Goal: Navigation & Orientation: Find specific page/section

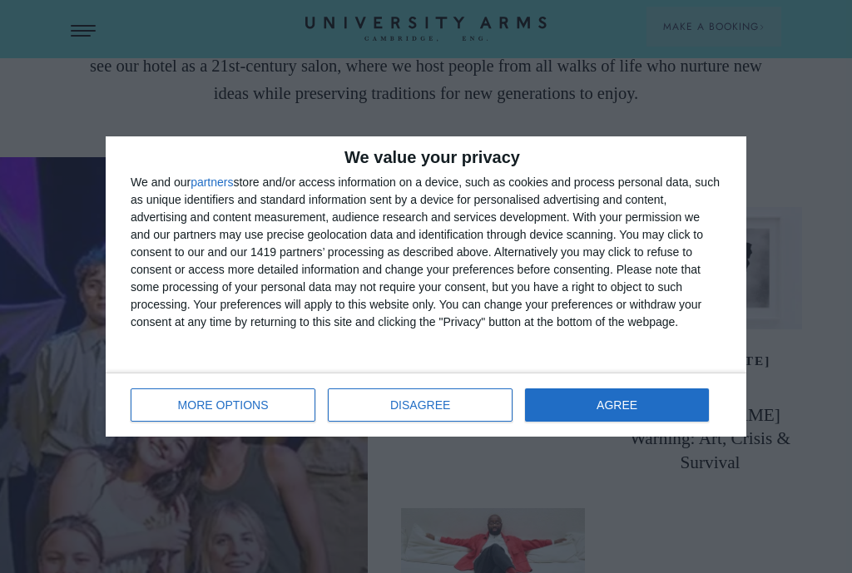
scroll to position [3772, 0]
click at [649, 416] on button "AGREE" at bounding box center [617, 404] width 184 height 33
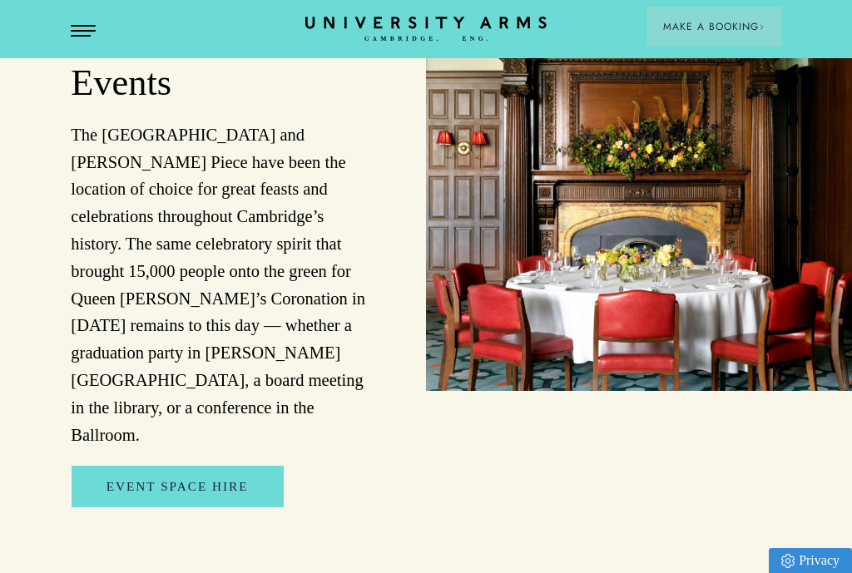
scroll to position [2987, 0]
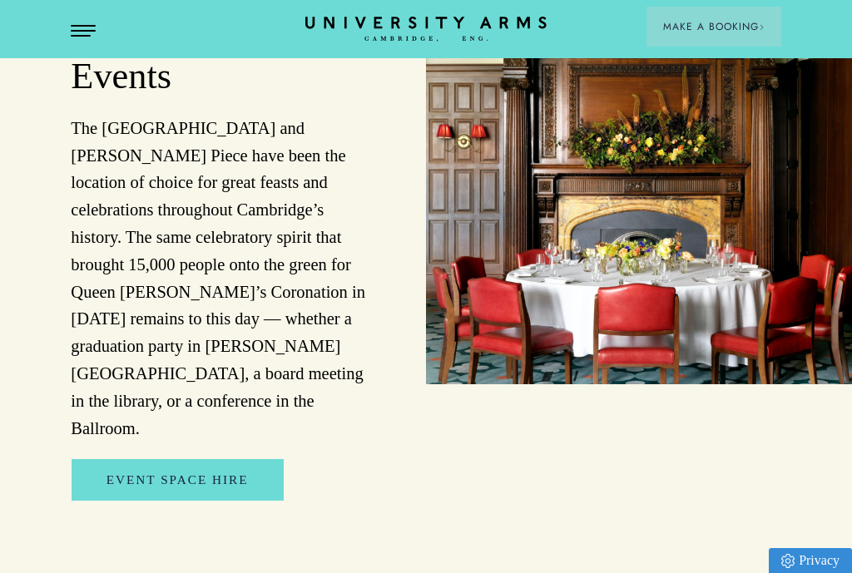
click at [807, 384] on img at bounding box center [639, 171] width 426 height 426
click at [707, 376] on img at bounding box center [639, 171] width 426 height 426
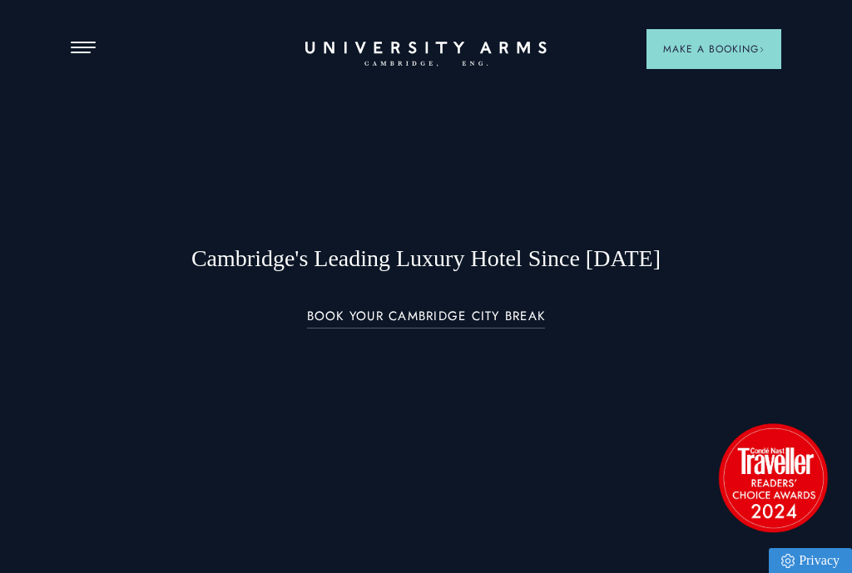
scroll to position [1, 0]
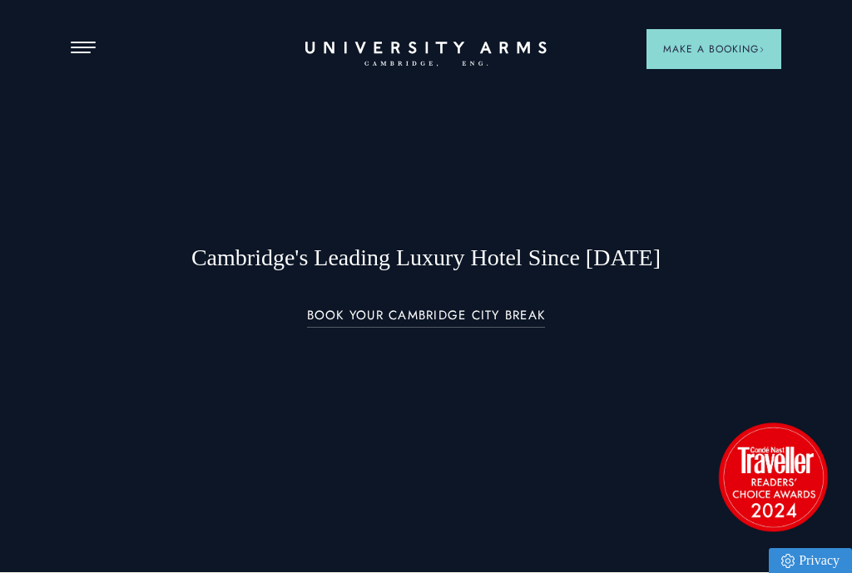
click at [487, 328] on link "BOOK YOUR CAMBRIDGE CITY BREAK" at bounding box center [426, 318] width 239 height 19
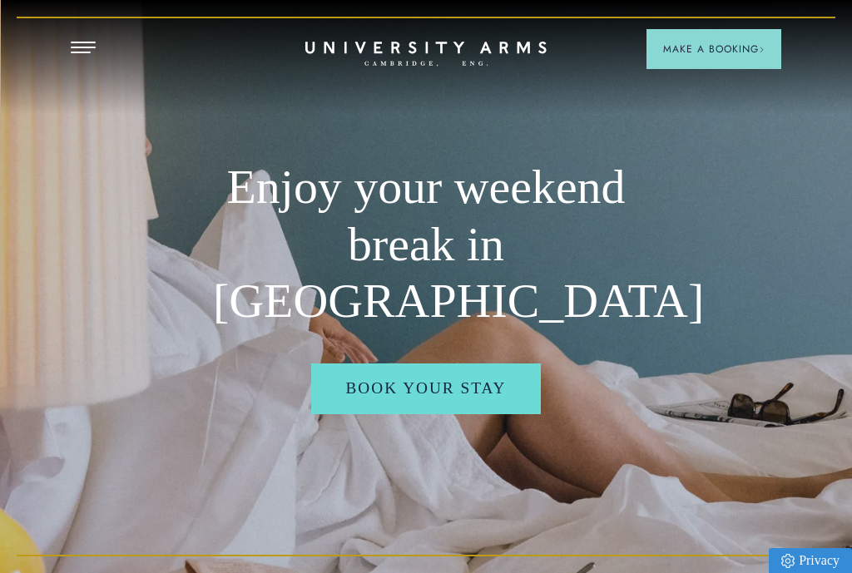
scroll to position [-1, 0]
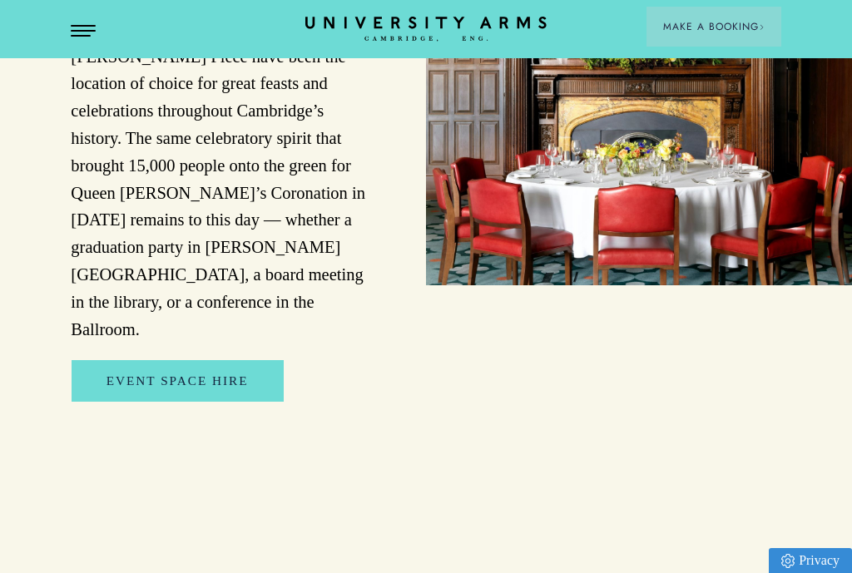
scroll to position [3079, 0]
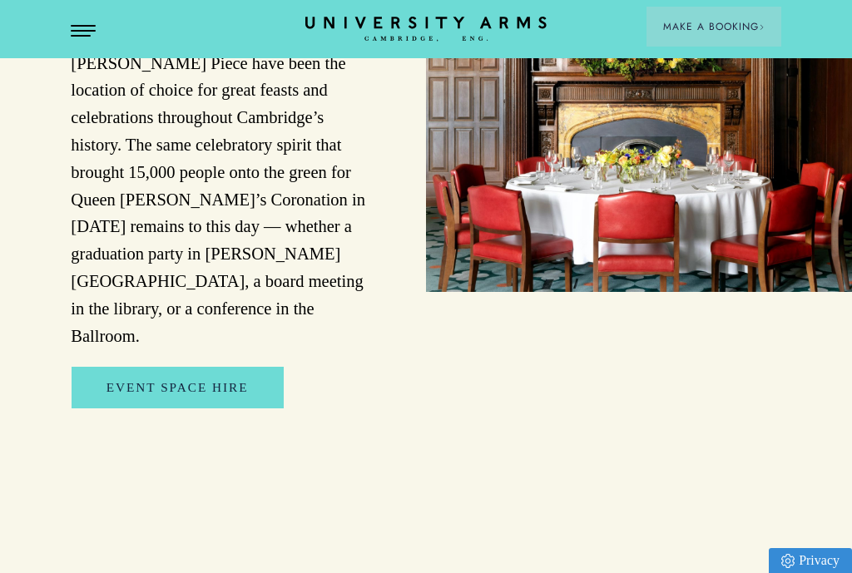
click at [235, 409] on link "Event Space Hire" at bounding box center [178, 388] width 212 height 42
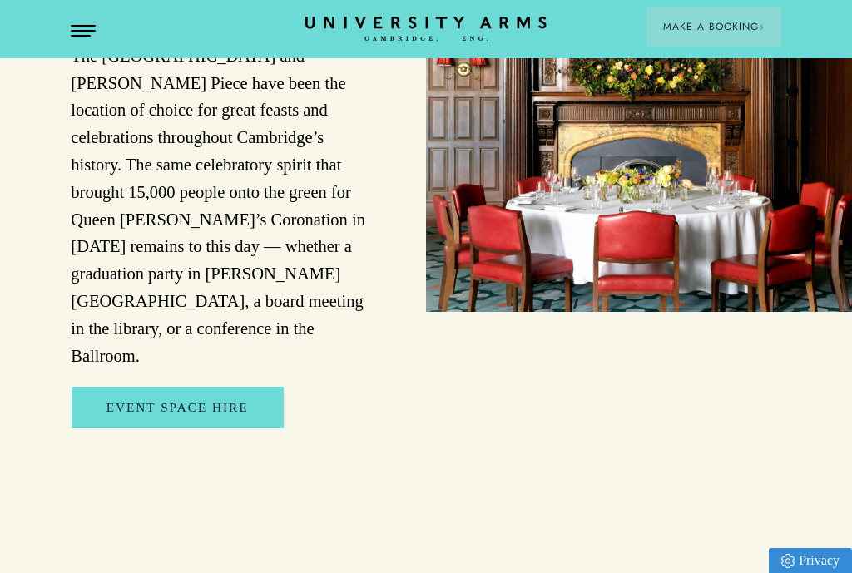
scroll to position [3054, 0]
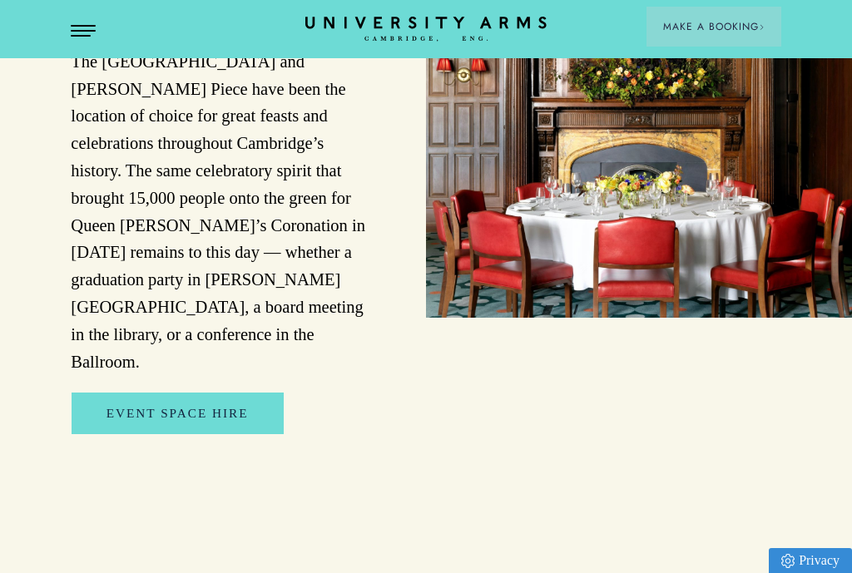
click at [776, 318] on img at bounding box center [639, 105] width 426 height 426
click at [783, 318] on img at bounding box center [639, 105] width 426 height 426
click at [790, 318] on img at bounding box center [639, 105] width 426 height 426
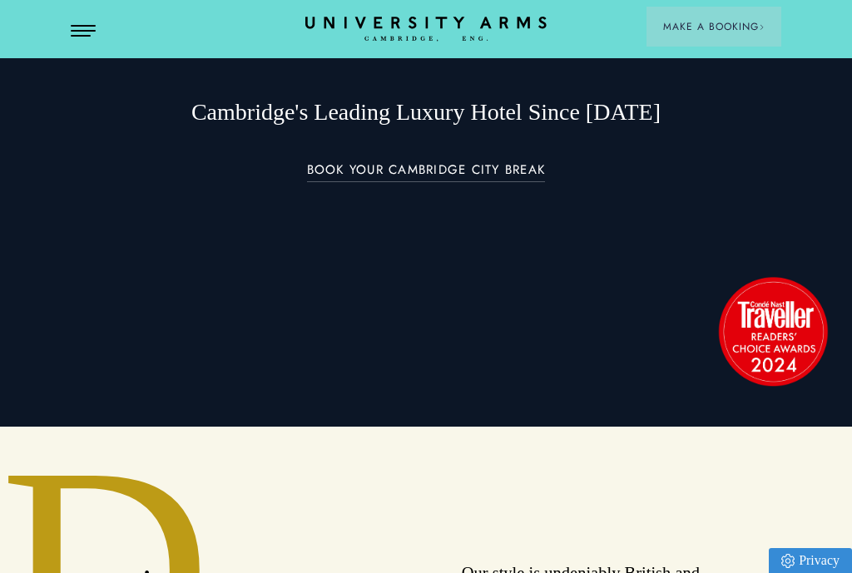
scroll to position [251, 0]
